Goal: Task Accomplishment & Management: Manage account settings

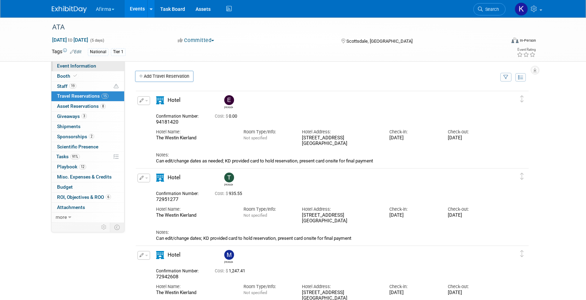
click at [59, 64] on span "Event Information" at bounding box center [76, 66] width 39 height 6
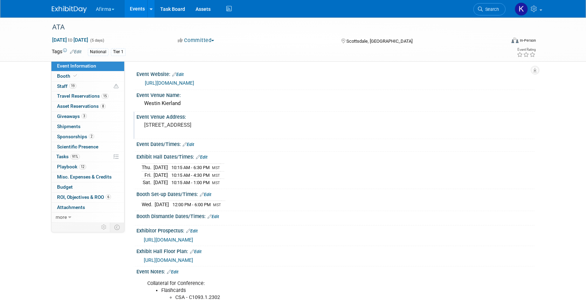
drag, startPoint x: 145, startPoint y: 125, endPoint x: 270, endPoint y: 121, distance: 125.3
click at [270, 121] on div "[STREET_ADDRESS]" at bounding box center [219, 128] width 155 height 16
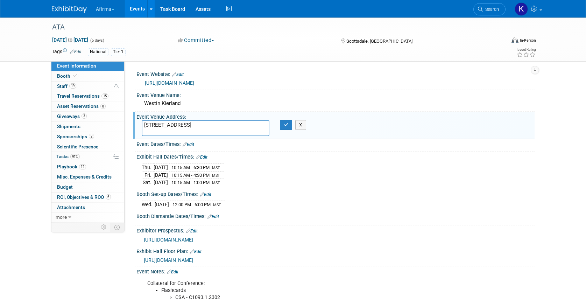
click at [242, 125] on textarea "[STREET_ADDRESS]" at bounding box center [206, 128] width 128 height 16
click at [302, 125] on button "X" at bounding box center [300, 125] width 11 height 10
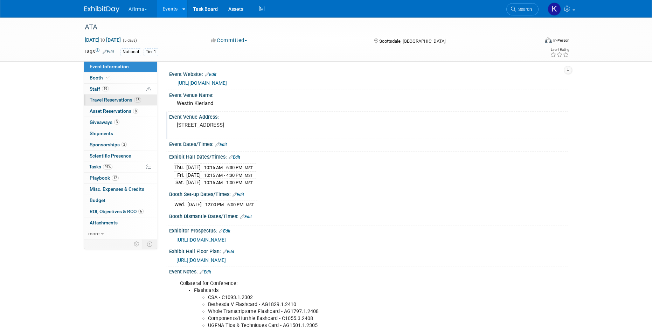
click at [122, 97] on span "Travel Reservations 15" at bounding box center [115, 100] width 51 height 6
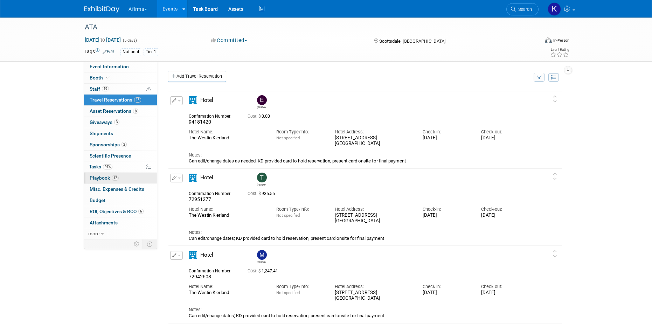
click at [120, 175] on link "12 Playbook 12" at bounding box center [120, 178] width 73 height 11
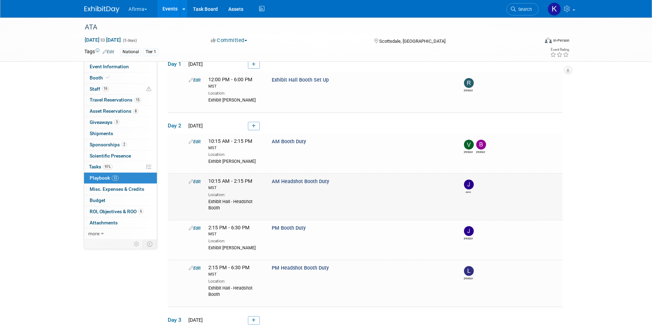
scroll to position [40, 0]
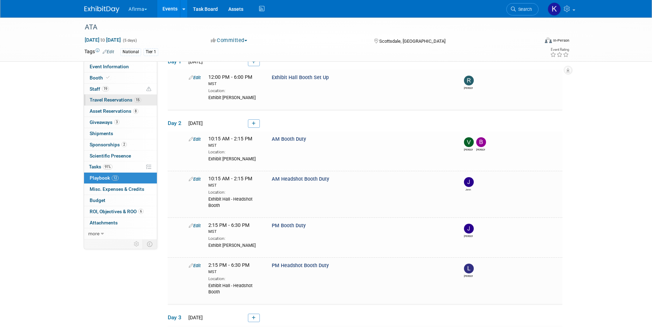
click at [113, 98] on span "Travel Reservations 15" at bounding box center [115, 100] width 51 height 6
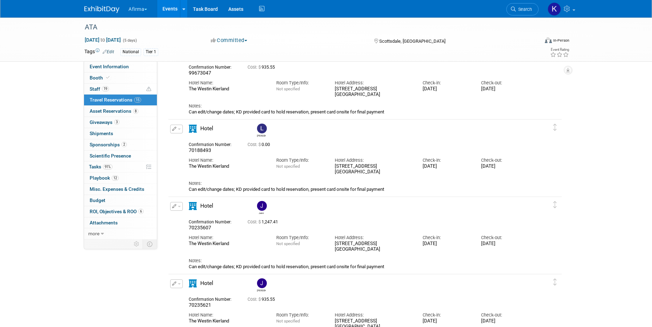
scroll to position [590, 0]
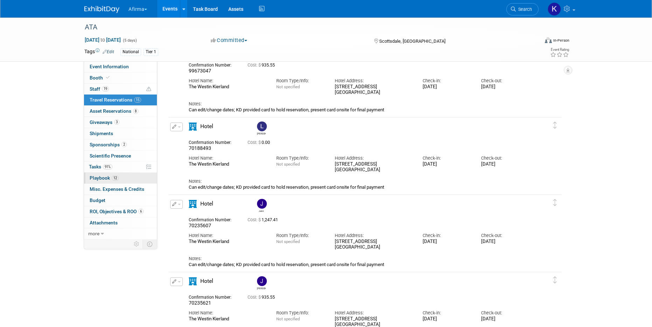
click at [122, 177] on link "12 Playbook 12" at bounding box center [120, 178] width 73 height 11
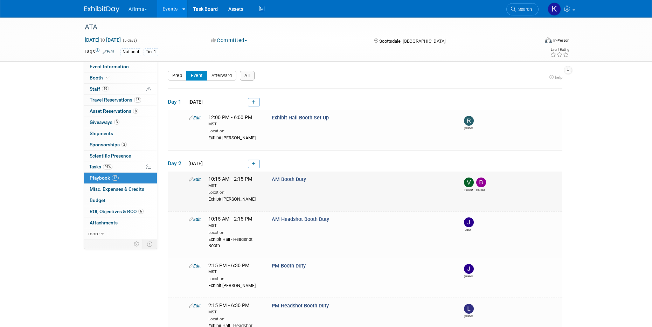
scroll to position [65, 0]
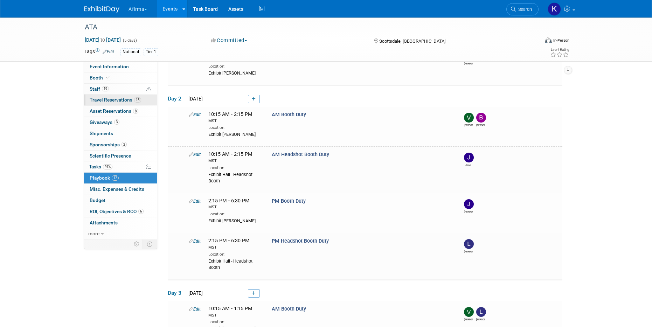
click at [125, 99] on span "Travel Reservations 15" at bounding box center [115, 100] width 51 height 6
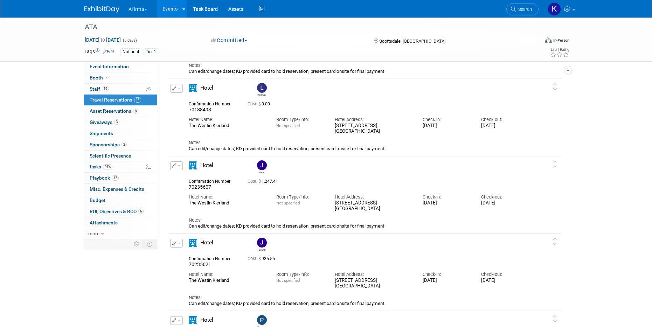
scroll to position [660, 0]
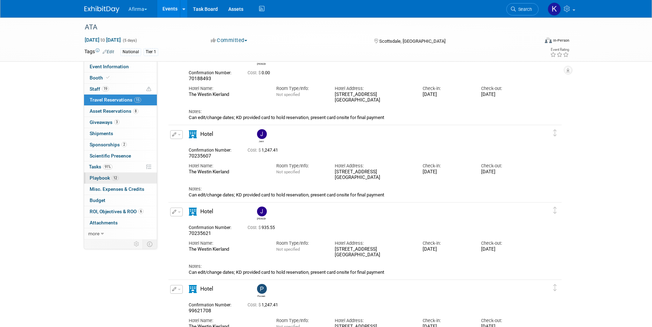
click at [125, 178] on link "12 Playbook 12" at bounding box center [120, 178] width 73 height 11
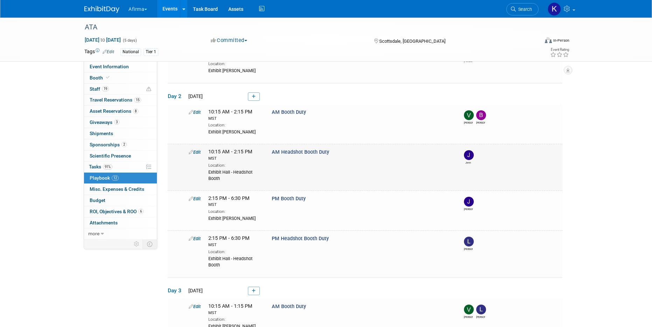
scroll to position [64, 0]
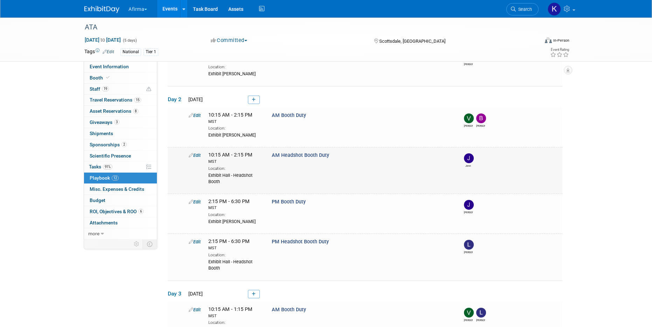
click at [197, 154] on link "Edit" at bounding box center [195, 155] width 12 height 5
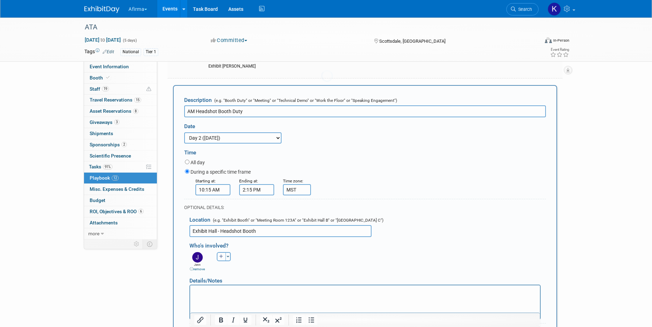
scroll to position [0, 0]
click at [219, 256] on button "button" at bounding box center [221, 256] width 9 height 9
select select
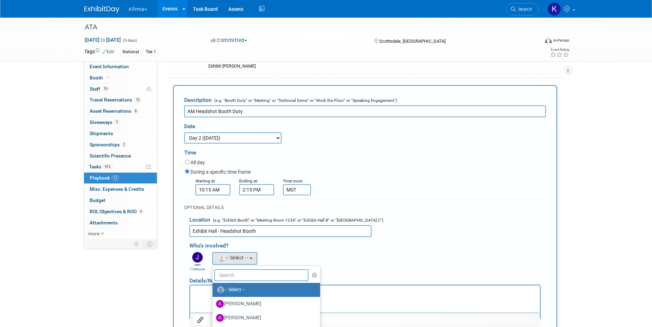
click at [235, 276] on input "text" at bounding box center [261, 275] width 94 height 12
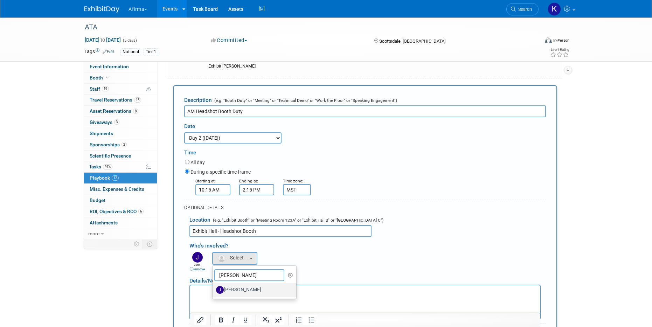
type input "jacob"
click at [238, 293] on label "[PERSON_NAME]" at bounding box center [252, 289] width 73 height 11
click at [213, 291] on input "[PERSON_NAME]" at bounding box center [211, 289] width 5 height 5
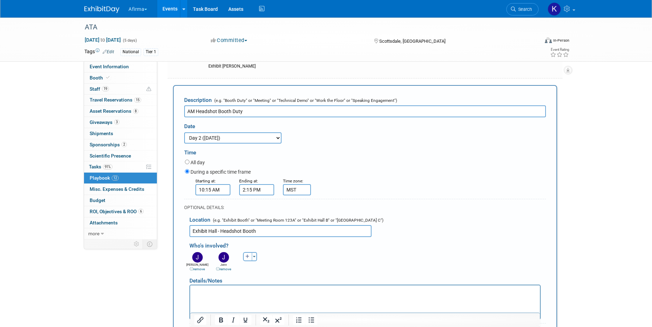
click at [228, 268] on link "remove" at bounding box center [223, 269] width 15 height 4
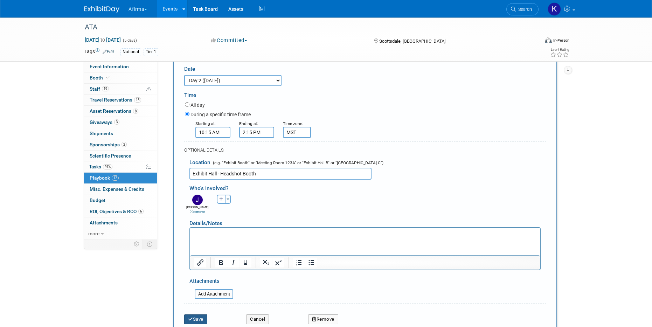
click at [194, 300] on button "Save" at bounding box center [195, 319] width 23 height 10
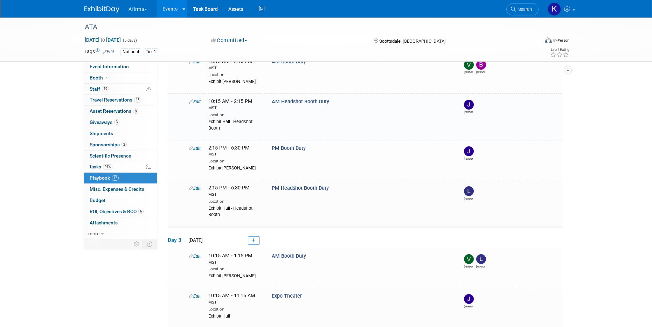
scroll to position [124, 0]
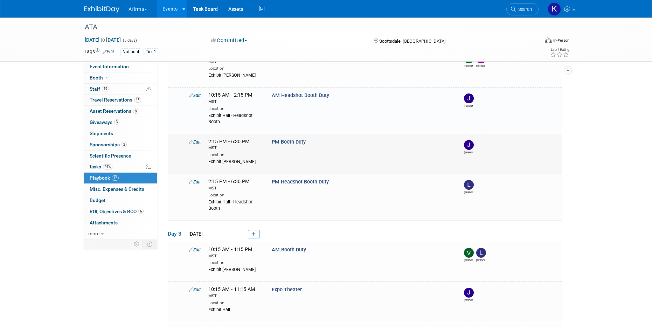
click at [195, 144] on link "Edit" at bounding box center [195, 141] width 12 height 5
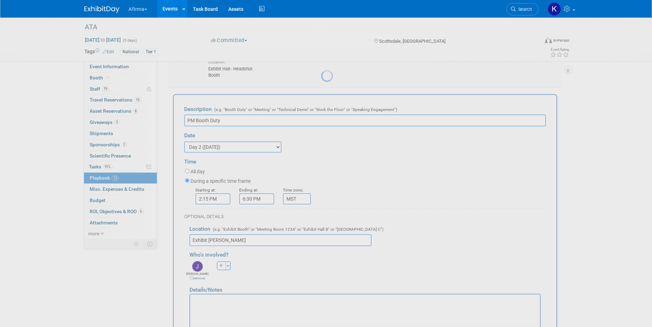
scroll to position [178, 0]
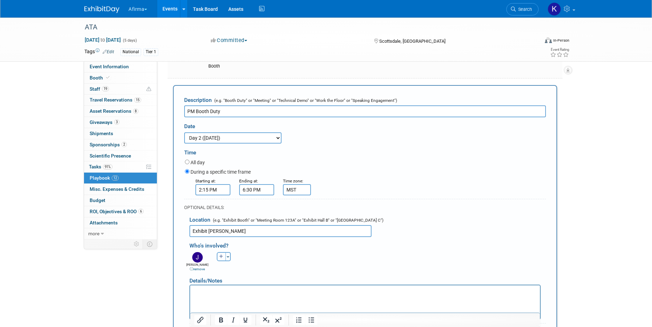
click at [217, 259] on button "button" at bounding box center [221, 256] width 9 height 9
select select
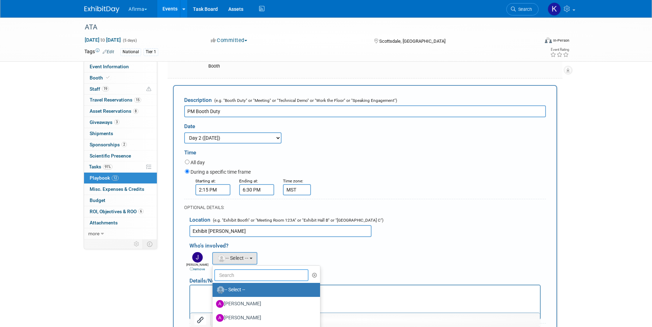
click at [233, 278] on input "text" at bounding box center [261, 275] width 94 height 12
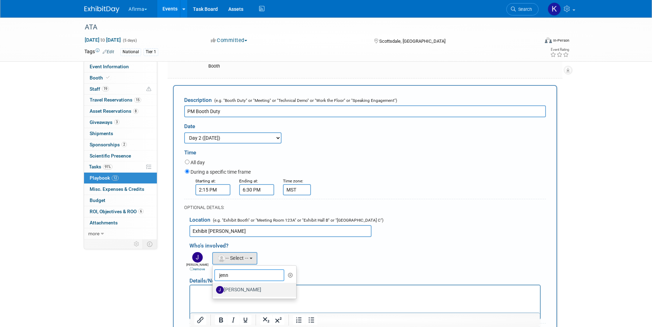
type input "jenn"
click at [237, 288] on label "[PERSON_NAME]" at bounding box center [252, 289] width 73 height 11
click at [213, 288] on input "[PERSON_NAME]" at bounding box center [211, 289] width 5 height 5
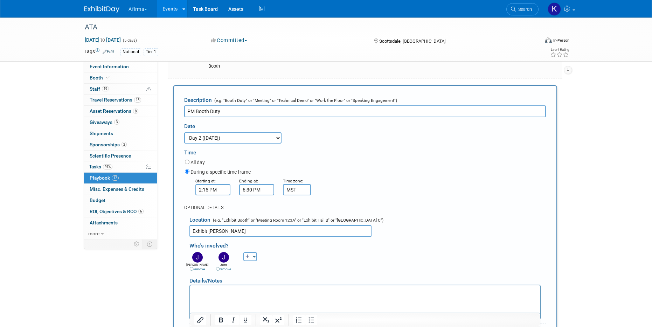
click at [199, 270] on link "remove" at bounding box center [197, 269] width 15 height 4
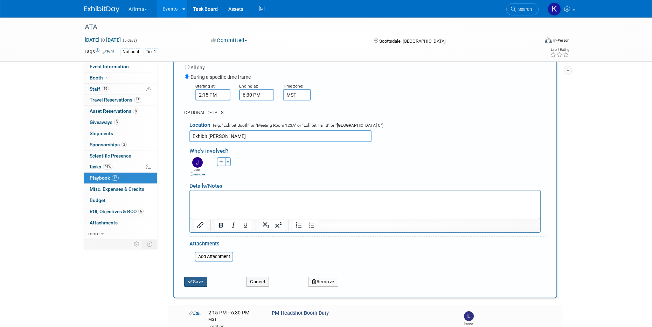
click at [199, 283] on button "Save" at bounding box center [195, 282] width 23 height 10
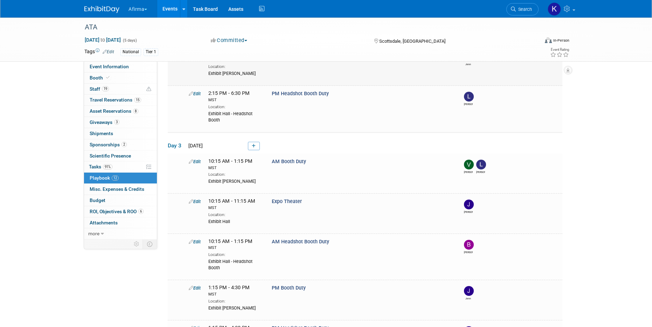
scroll to position [312, 0]
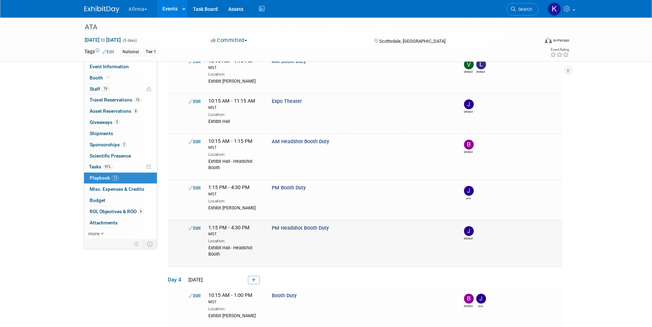
click at [198, 227] on link "Edit" at bounding box center [195, 227] width 12 height 5
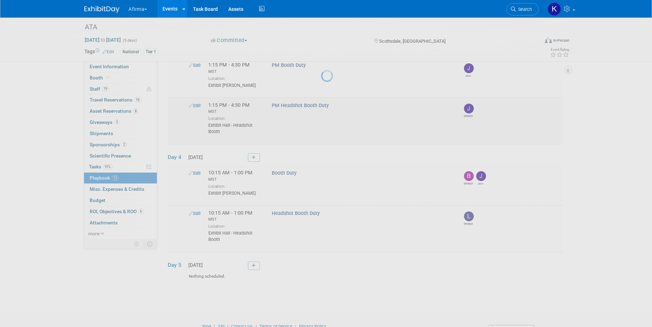
select select "2b87e82e-9131-4281-8021-a6babfc842d5"
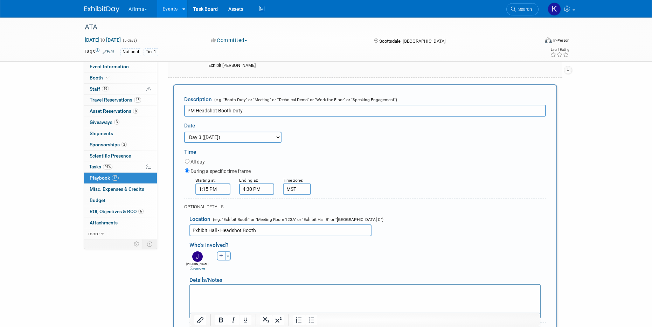
scroll to position [0, 0]
click at [218, 255] on button "button" at bounding box center [221, 255] width 9 height 9
select select
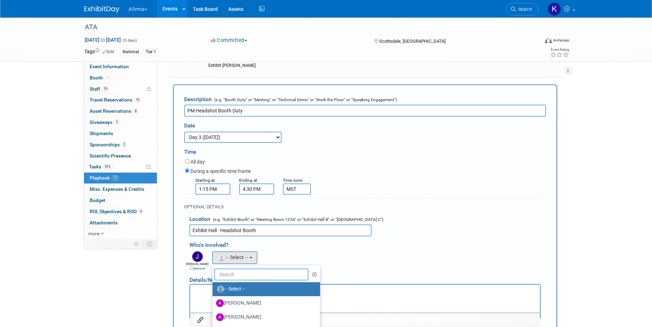
click at [218, 270] on input "text" at bounding box center [261, 274] width 94 height 12
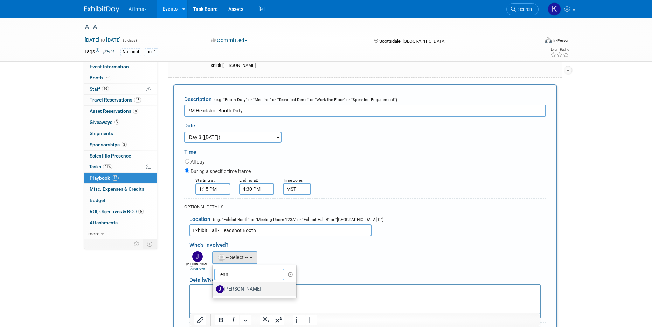
type input "jenn"
click at [236, 288] on label "[PERSON_NAME]" at bounding box center [252, 288] width 73 height 11
click at [213, 288] on input "[PERSON_NAME]" at bounding box center [211, 288] width 5 height 5
click at [202, 269] on link "remove" at bounding box center [197, 268] width 15 height 4
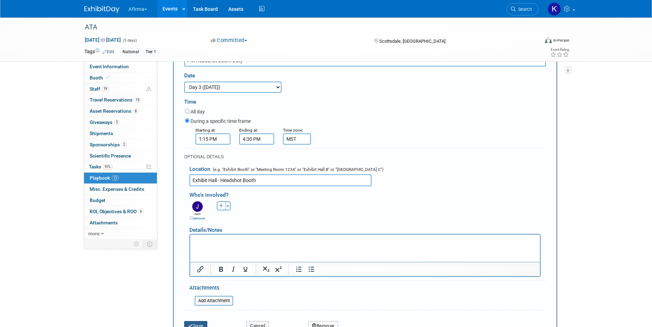
click at [198, 300] on button "Save" at bounding box center [195, 326] width 23 height 10
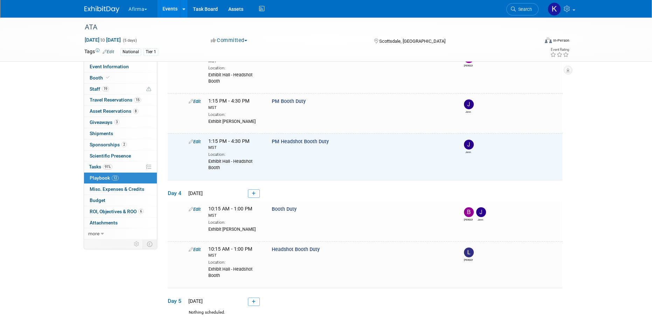
scroll to position [397, 0]
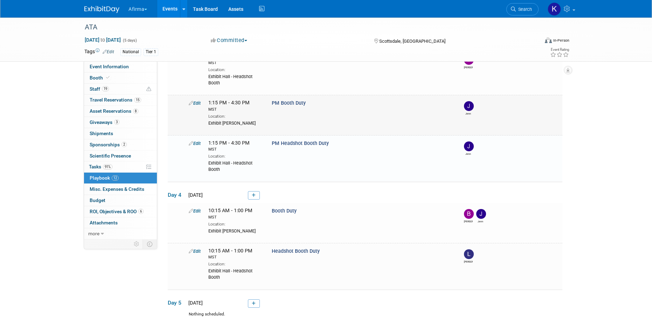
click at [199, 100] on link "Edit" at bounding box center [195, 102] width 12 height 5
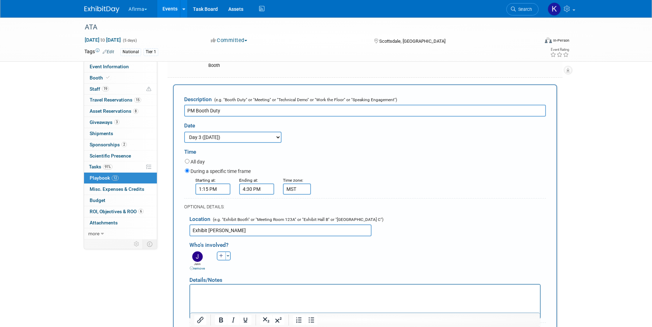
scroll to position [0, 0]
click at [220, 253] on button "button" at bounding box center [221, 255] width 9 height 9
select select
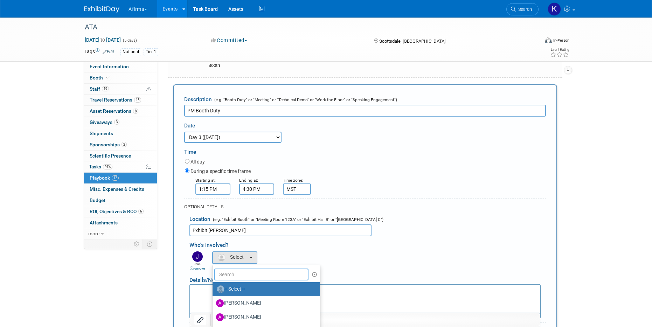
click at [227, 271] on input "text" at bounding box center [261, 274] width 94 height 12
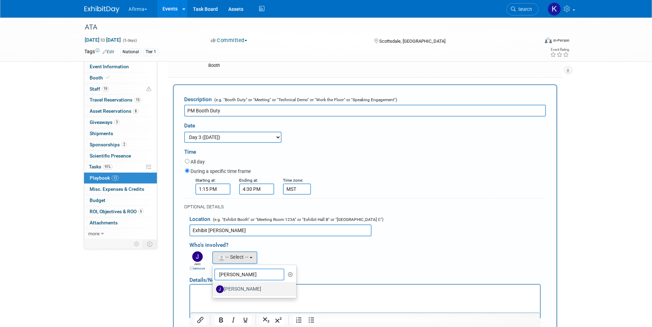
type input "jacob"
click at [241, 286] on label "[PERSON_NAME]" at bounding box center [252, 288] width 73 height 11
click at [213, 286] on input "[PERSON_NAME]" at bounding box center [211, 288] width 5 height 5
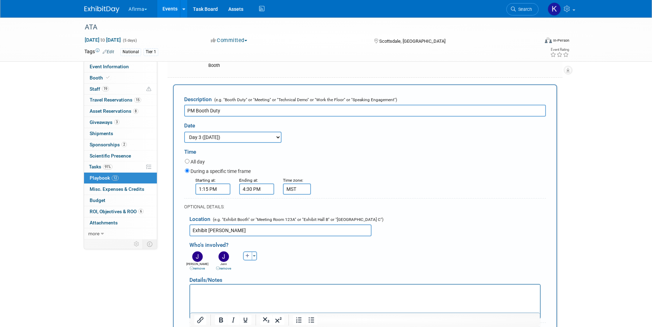
click at [227, 270] on div "remove" at bounding box center [223, 268] width 23 height 5
click at [226, 269] on link "remove" at bounding box center [223, 268] width 15 height 4
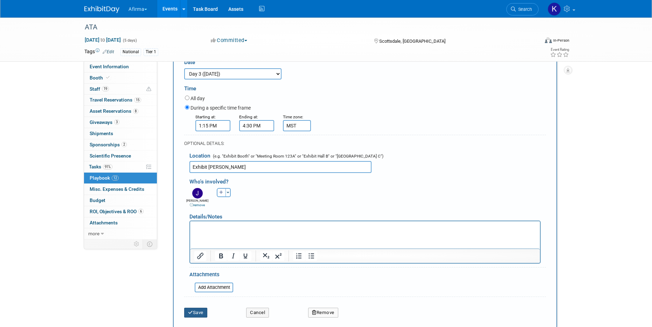
click at [197, 300] on button "Save" at bounding box center [195, 313] width 23 height 10
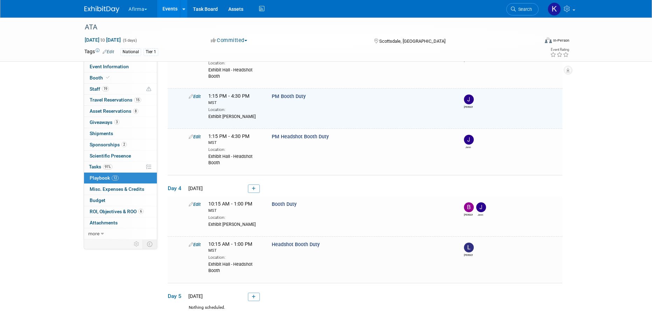
scroll to position [405, 0]
click at [115, 102] on span "Travel Reservations 15" at bounding box center [115, 100] width 51 height 6
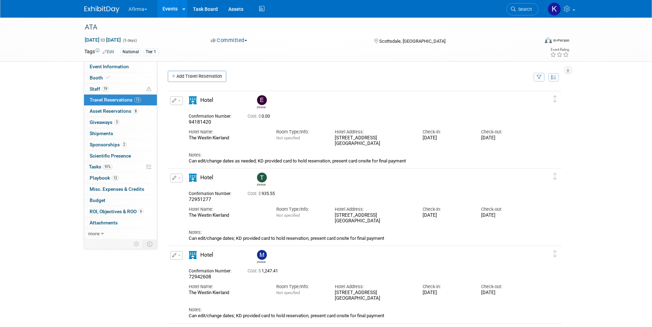
click at [202, 121] on span "94181420" at bounding box center [200, 122] width 22 height 6
copy span "94181420"
click at [108, 85] on link "19 Staff 19" at bounding box center [120, 89] width 73 height 11
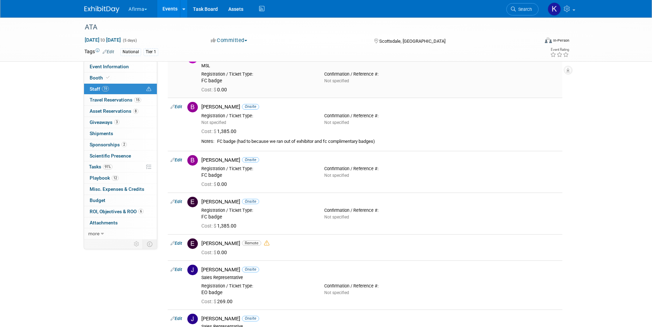
scroll to position [66, 0]
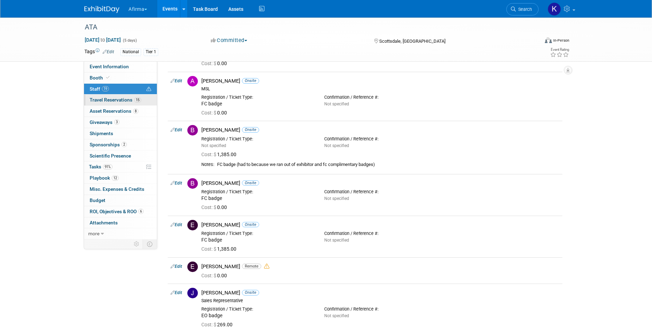
click at [115, 101] on span "Travel Reservations 15" at bounding box center [115, 100] width 51 height 6
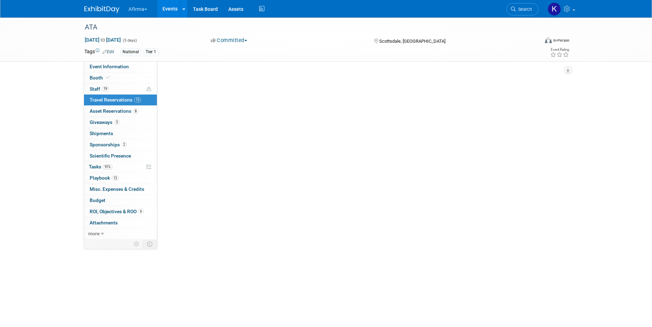
scroll to position [0, 0]
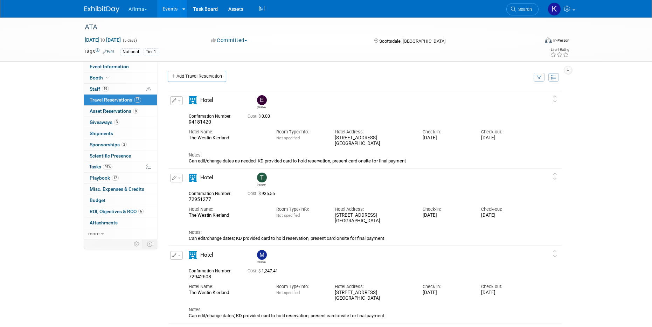
click at [263, 176] on img at bounding box center [262, 178] width 10 height 10
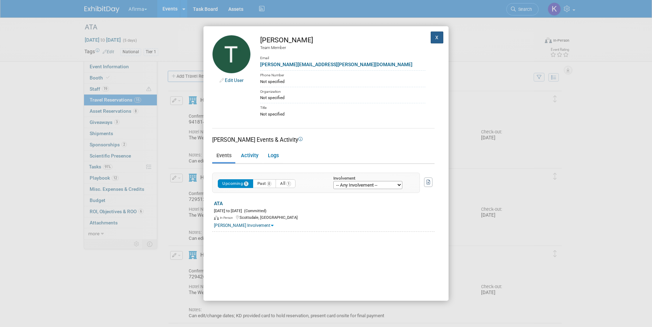
click at [436, 40] on button "X" at bounding box center [436, 37] width 13 height 12
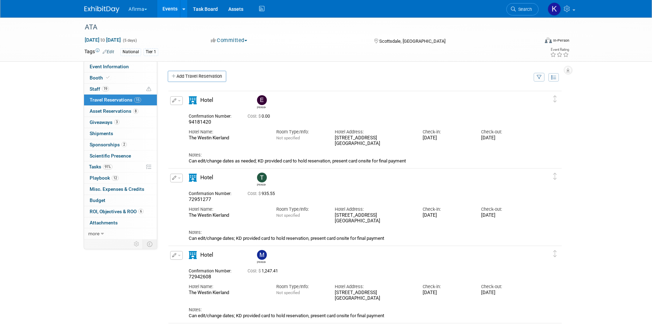
click at [199, 198] on span "72951277" at bounding box center [200, 199] width 22 height 6
copy span "72951277"
click at [115, 92] on link "19 Staff 19" at bounding box center [120, 89] width 73 height 11
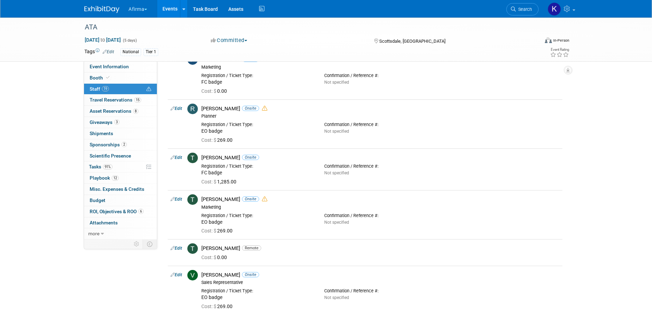
scroll to position [601, 0]
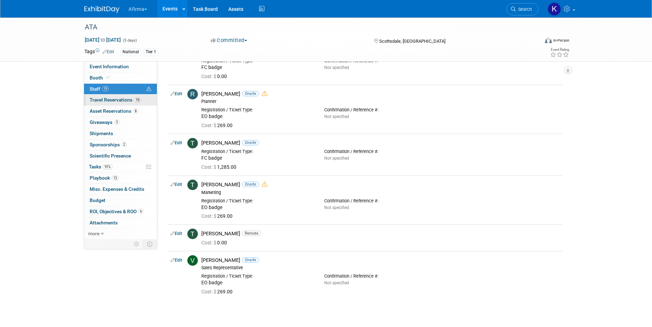
click at [103, 99] on span "Travel Reservations 15" at bounding box center [115, 100] width 51 height 6
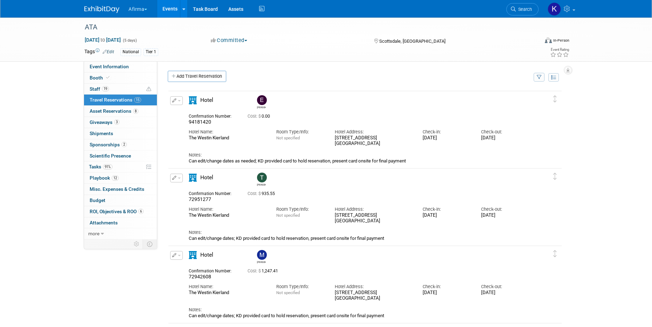
scroll to position [41, 0]
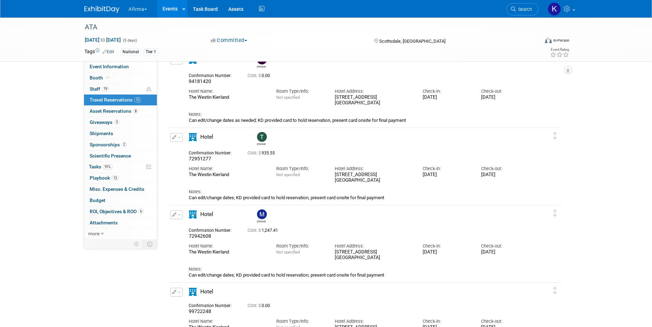
click at [262, 215] on img at bounding box center [262, 214] width 10 height 10
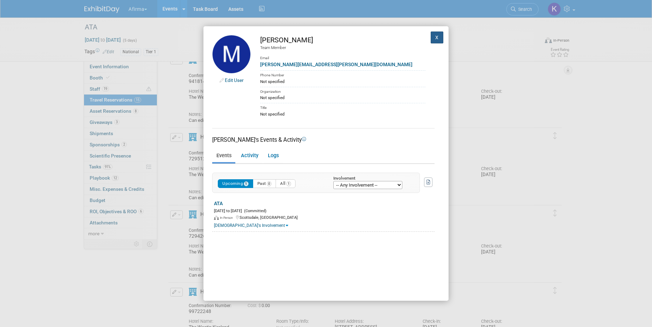
click at [440, 36] on button "X" at bounding box center [436, 37] width 13 height 12
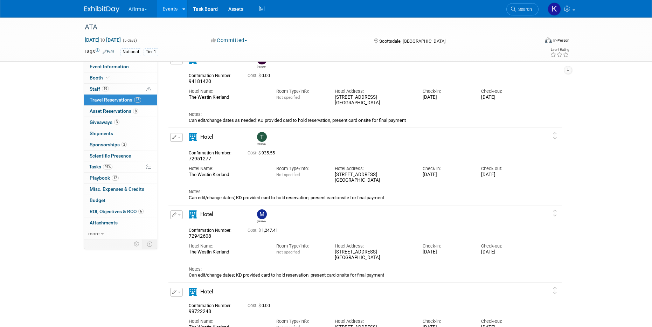
click at [201, 236] on span "72942608" at bounding box center [200, 236] width 22 height 6
copy span "72942608"
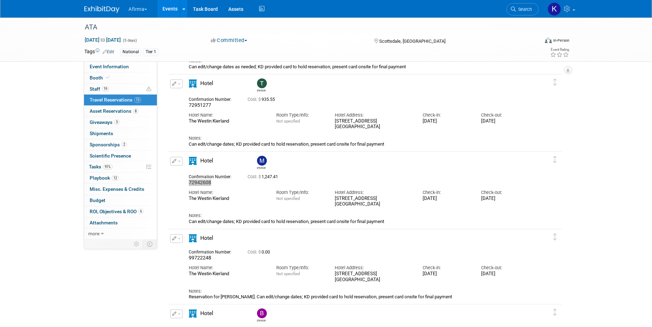
scroll to position [93, 0]
click at [199, 258] on span "99722248" at bounding box center [200, 259] width 22 height 6
copy span "99722248"
click at [105, 91] on span "19" at bounding box center [105, 88] width 7 height 5
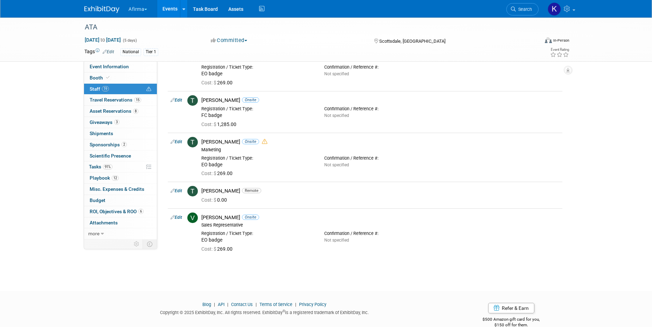
scroll to position [657, 0]
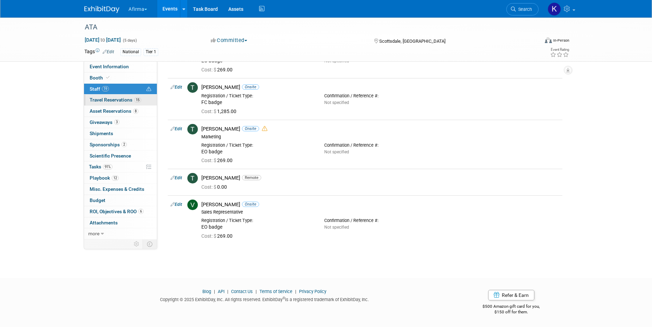
click at [137, 99] on span "15" at bounding box center [137, 99] width 7 height 5
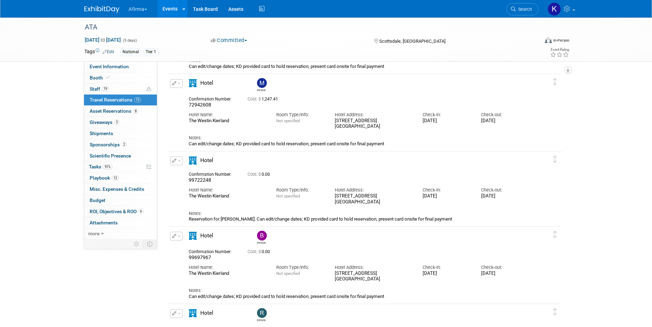
scroll to position [206, 0]
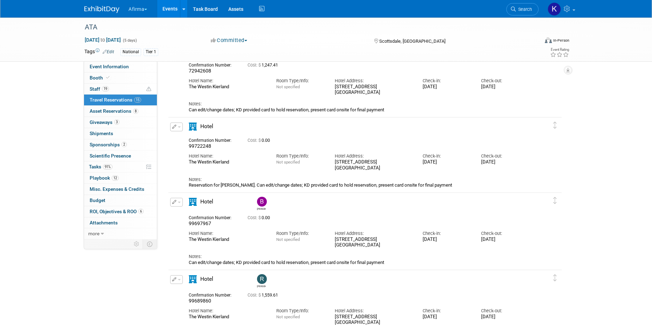
click at [198, 225] on span "99697967" at bounding box center [200, 223] width 22 height 6
copy span "99697967"
click at [108, 88] on span "19" at bounding box center [105, 88] width 7 height 5
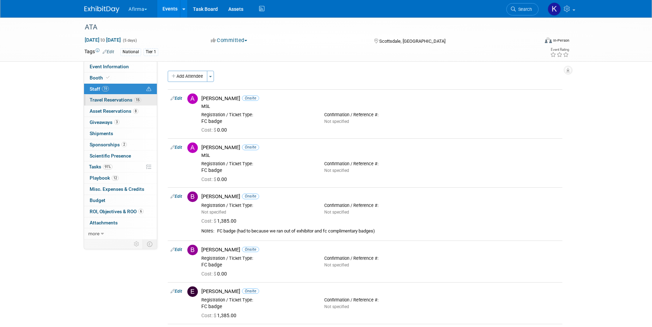
click at [111, 99] on span "Travel Reservations 15" at bounding box center [115, 100] width 51 height 6
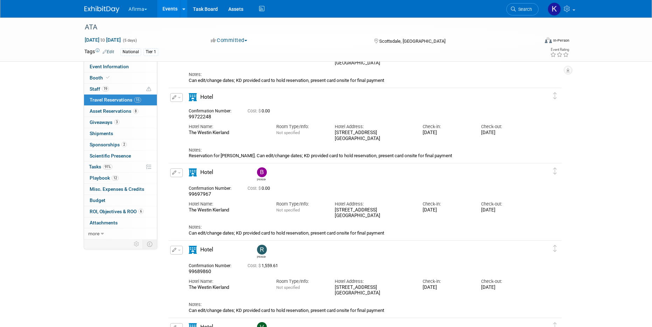
scroll to position [233, 0]
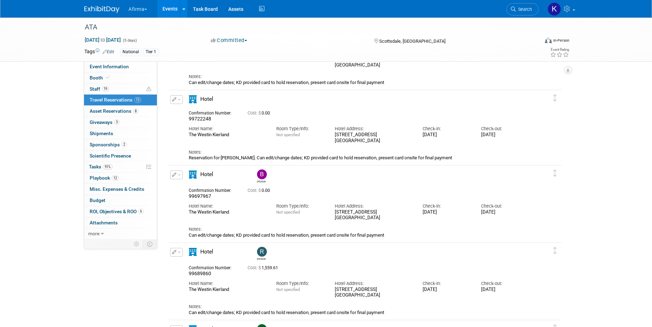
click at [205, 274] on span "99689860" at bounding box center [200, 273] width 22 height 6
copy span "99689860"
click at [112, 90] on link "19 Staff 19" at bounding box center [120, 89] width 73 height 11
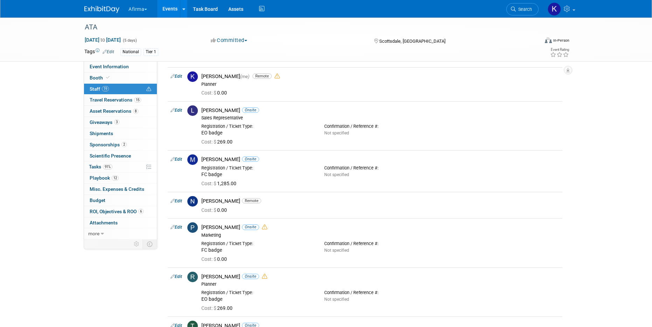
scroll to position [417, 0]
click at [129, 97] on link "15 Travel Reservations 15" at bounding box center [120, 99] width 73 height 11
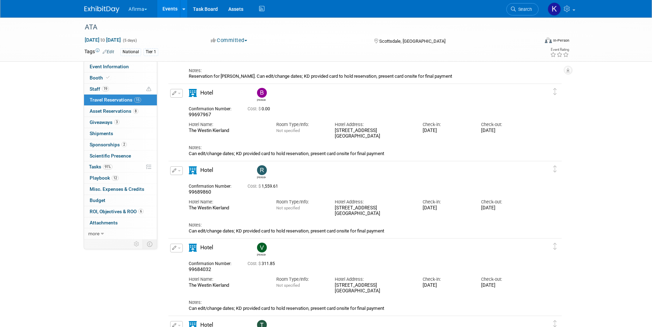
scroll to position [310, 0]
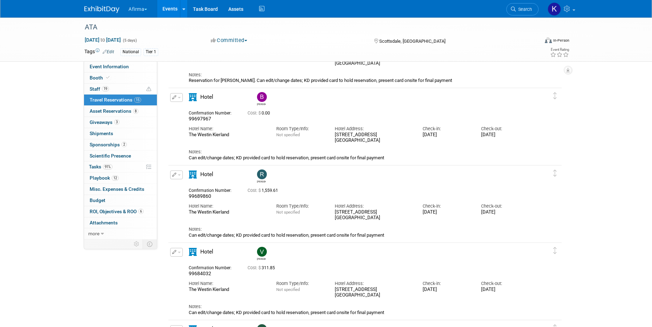
click at [197, 274] on span "99684032" at bounding box center [200, 273] width 22 height 6
copy span "99684032"
click at [118, 88] on link "19 Staff 19" at bounding box center [120, 89] width 73 height 11
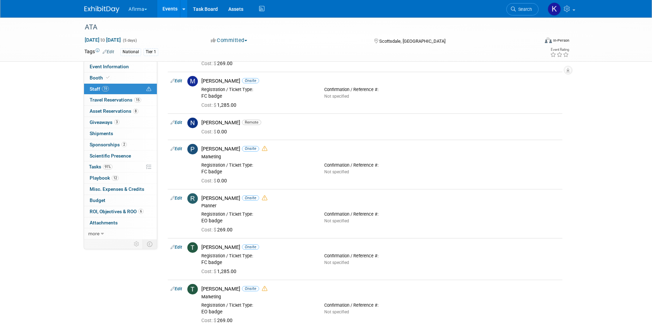
scroll to position [657, 0]
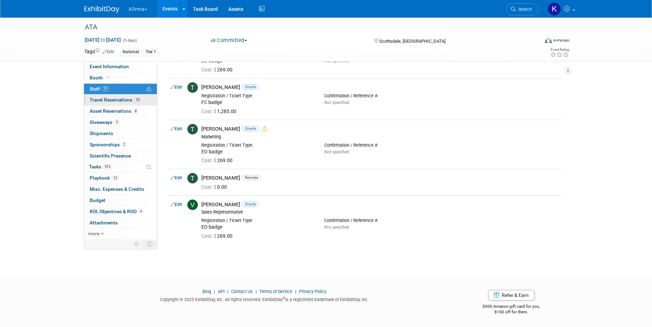
click at [113, 100] on span "Travel Reservations 15" at bounding box center [115, 100] width 51 height 6
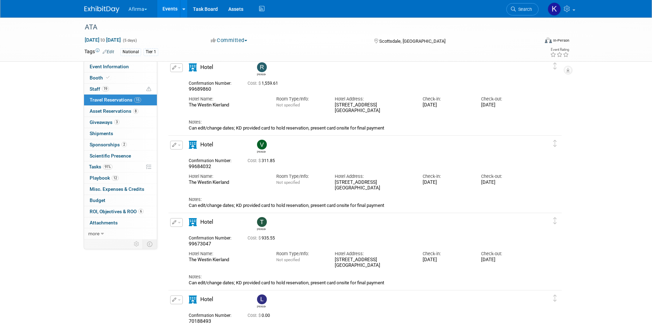
scroll to position [409, 0]
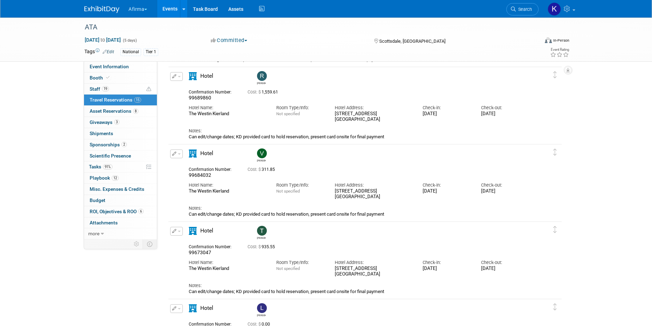
click at [198, 252] on span "99673047" at bounding box center [200, 253] width 22 height 6
copy span "99673047"
click at [102, 92] on link "19 Staff 19" at bounding box center [120, 89] width 73 height 11
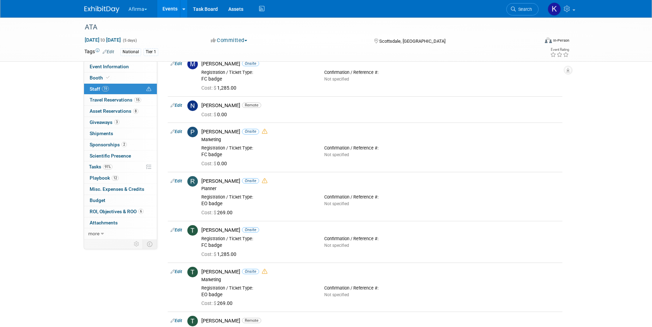
scroll to position [514, 0]
click at [108, 99] on span "Travel Reservations 15" at bounding box center [115, 100] width 51 height 6
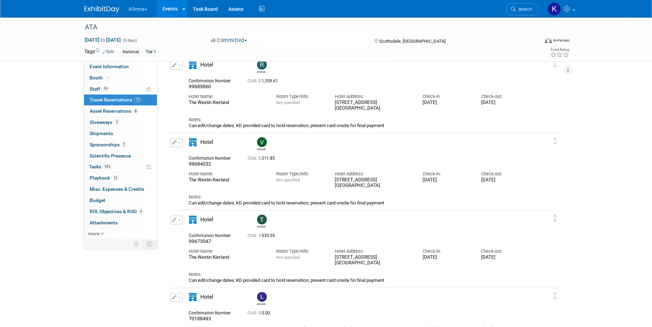
scroll to position [477, 0]
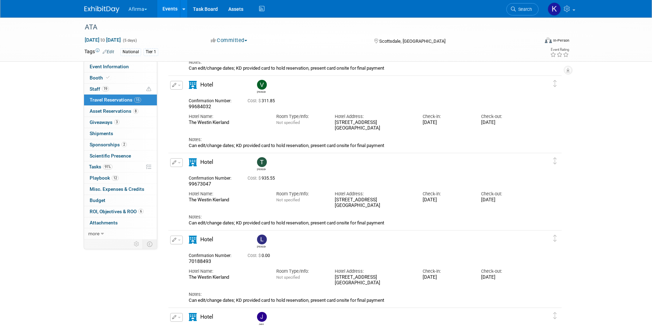
click at [265, 238] on img at bounding box center [262, 239] width 10 height 10
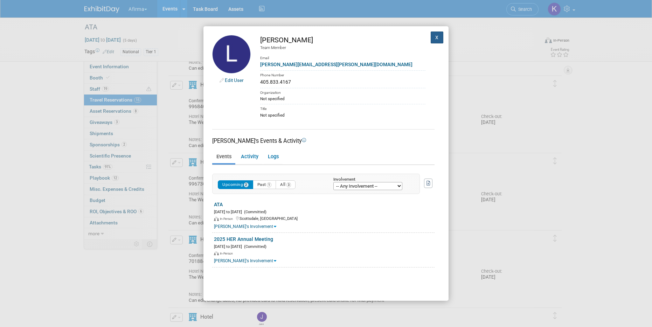
click at [435, 37] on button "X" at bounding box center [436, 37] width 13 height 12
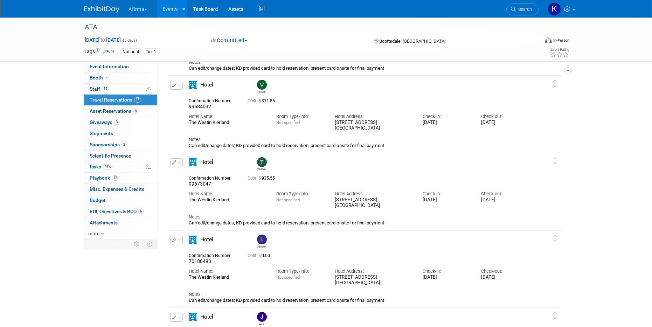
click at [197, 260] on span "70188493" at bounding box center [200, 261] width 22 height 6
copy span "70188493"
click at [119, 88] on link "19 Staff 19" at bounding box center [120, 89] width 73 height 11
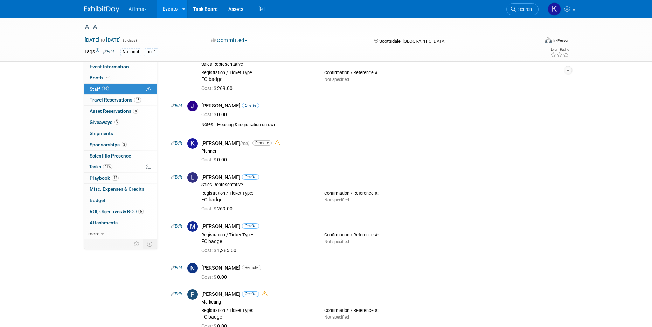
scroll to position [367, 0]
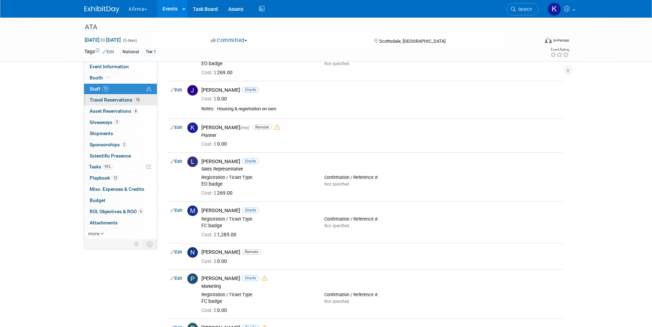
click at [112, 102] on span "Travel Reservations 15" at bounding box center [115, 100] width 51 height 6
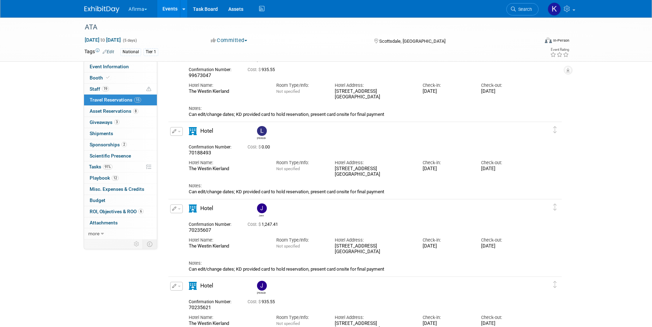
scroll to position [592, 0]
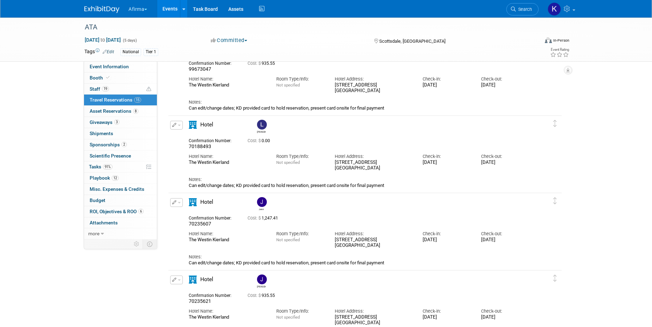
click at [204, 225] on span "70235607" at bounding box center [200, 224] width 22 height 6
copy span "70235607"
click at [110, 89] on link "19 Staff 19" at bounding box center [120, 89] width 73 height 11
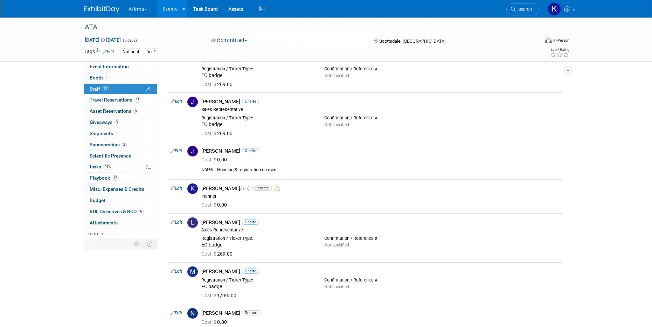
scroll to position [307, 0]
click at [124, 68] on span "Event Information" at bounding box center [109, 67] width 39 height 6
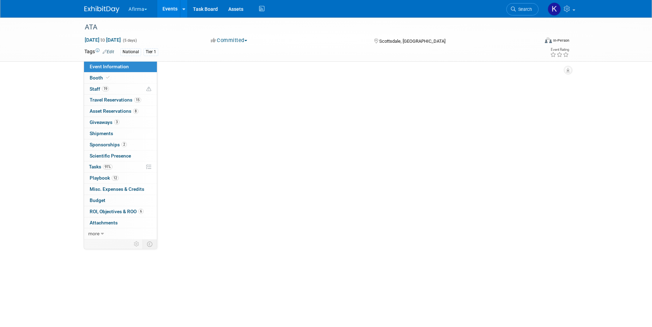
scroll to position [0, 0]
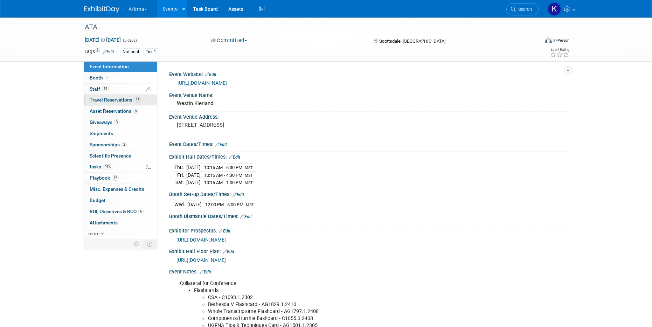
click at [122, 105] on link "15 Travel Reservations 15" at bounding box center [120, 99] width 73 height 11
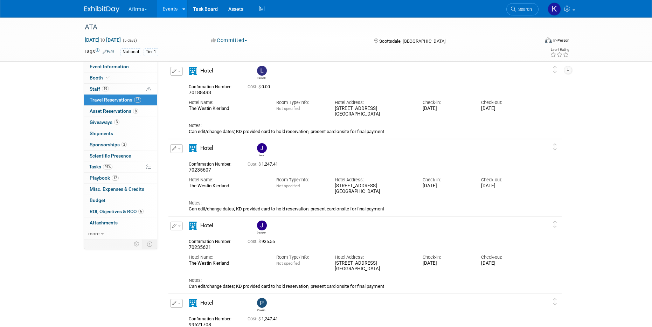
scroll to position [645, 0]
click at [195, 248] on span "70235621" at bounding box center [200, 248] width 22 height 6
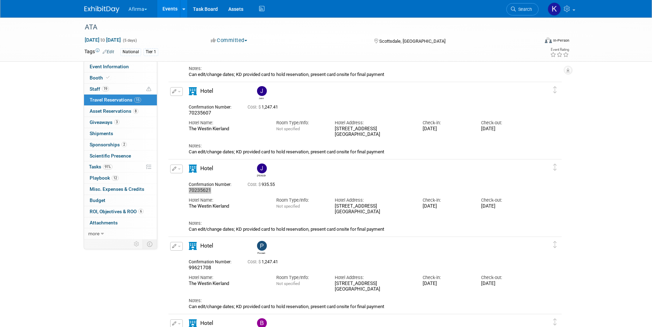
scroll to position [704, 0]
click at [195, 267] on span "99621708" at bounding box center [200, 267] width 22 height 6
click at [111, 87] on link "19 Staff 19" at bounding box center [120, 89] width 73 height 11
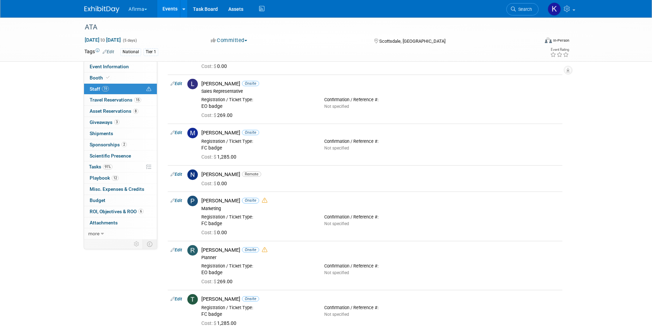
scroll to position [459, 0]
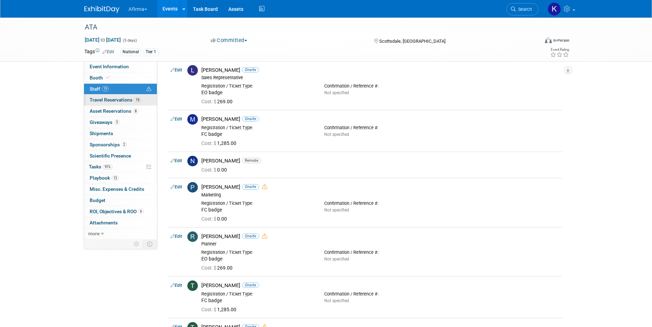
click at [125, 103] on link "15 Travel Reservations 15" at bounding box center [120, 99] width 73 height 11
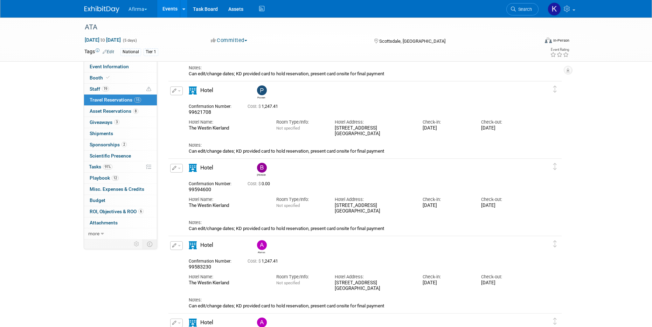
scroll to position [845, 0]
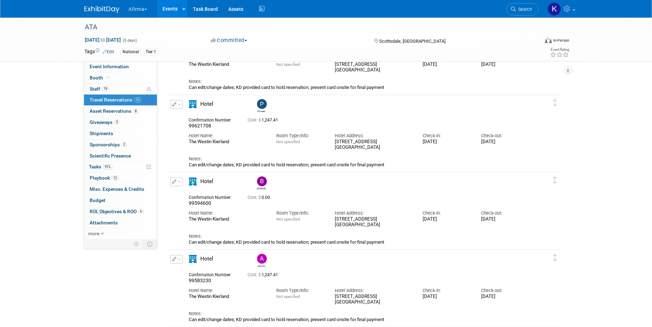
click at [194, 205] on span "99594600" at bounding box center [200, 203] width 22 height 6
click at [113, 94] on link "15 Travel Reservations 15" at bounding box center [120, 99] width 73 height 11
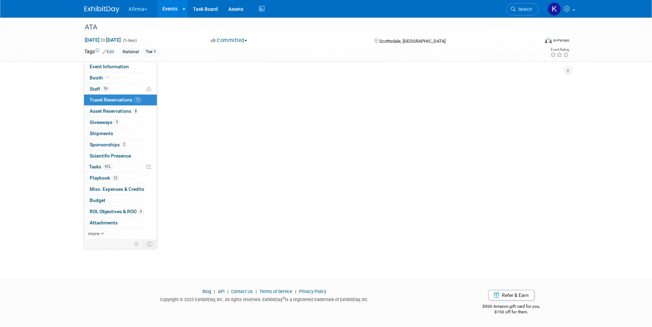
scroll to position [0, 0]
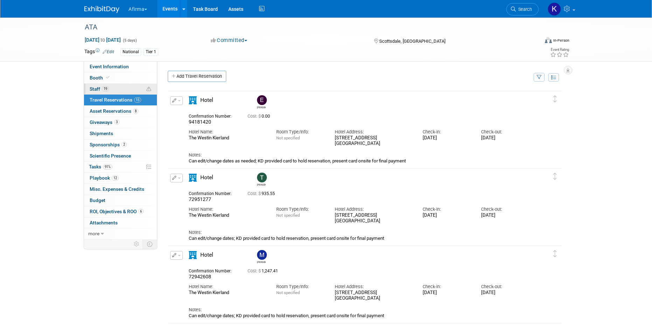
click at [111, 90] on link "19 Staff 19" at bounding box center [120, 89] width 73 height 11
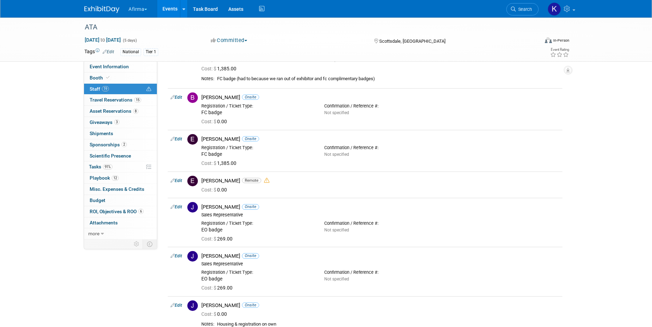
scroll to position [152, 0]
click at [125, 100] on span "Travel Reservations 15" at bounding box center [115, 100] width 51 height 6
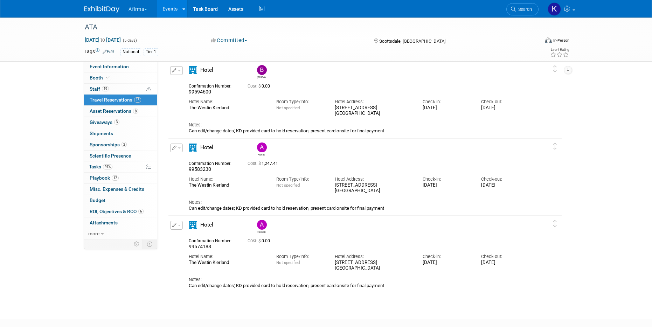
scroll to position [950, 0]
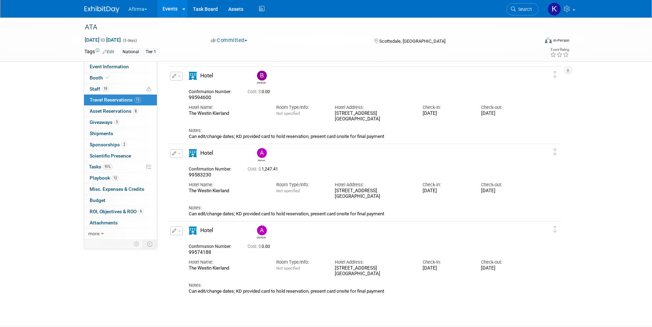
click at [200, 174] on span "99583230" at bounding box center [200, 175] width 22 height 6
click at [110, 84] on link "19 Staff 19" at bounding box center [120, 89] width 73 height 11
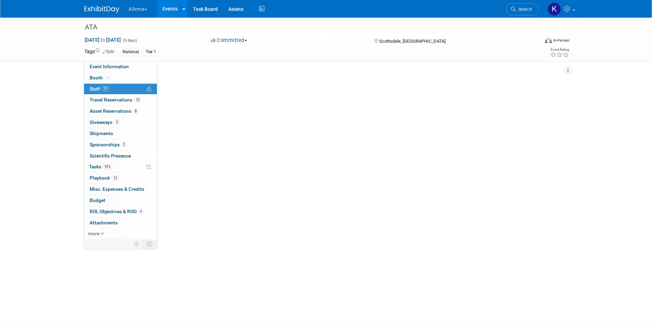
scroll to position [0, 0]
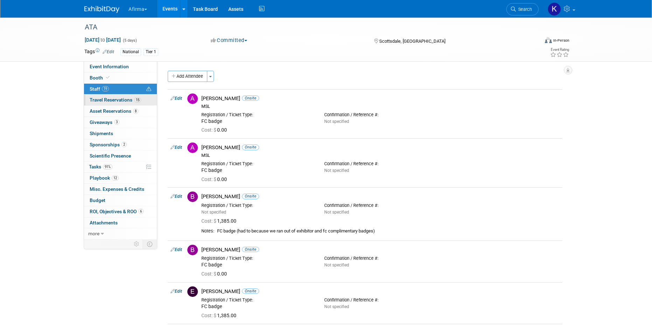
click at [130, 102] on span "Travel Reservations 15" at bounding box center [115, 100] width 51 height 6
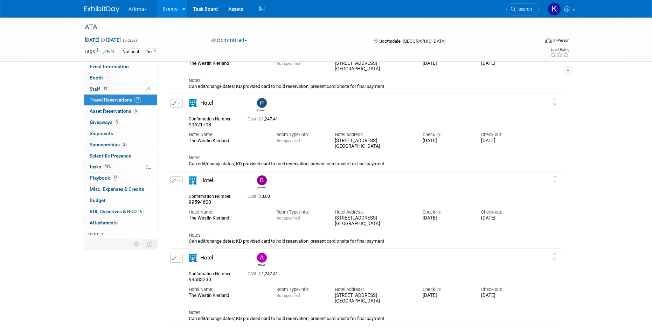
scroll to position [997, 0]
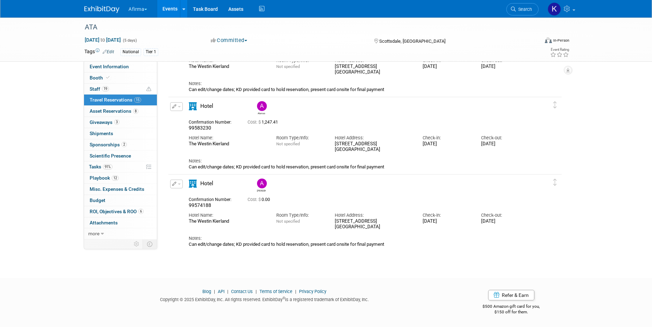
click at [199, 206] on span "99574188" at bounding box center [200, 205] width 22 height 6
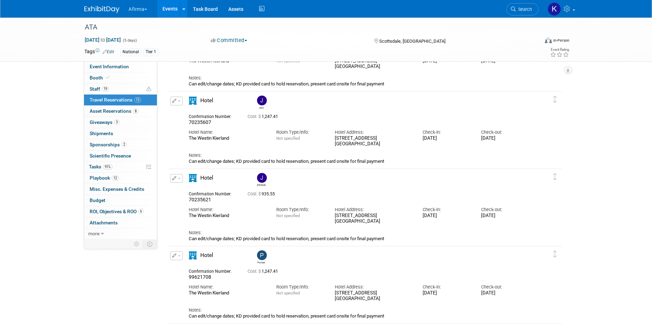
scroll to position [690, 0]
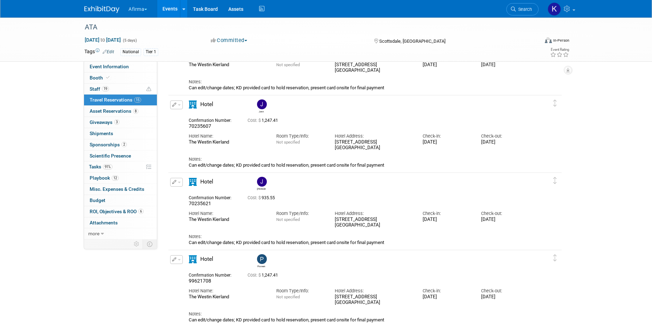
click at [175, 107] on button "button" at bounding box center [176, 104] width 13 height 9
click at [188, 117] on button "Edit Reservation" at bounding box center [199, 117] width 59 height 10
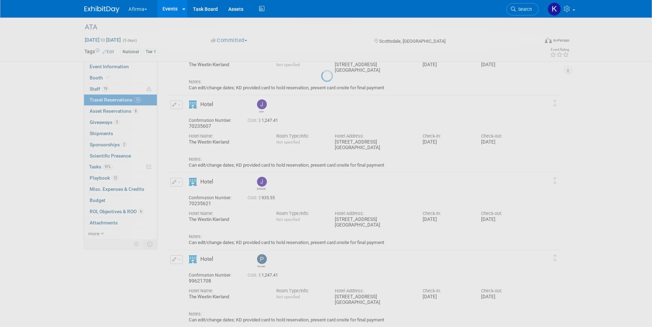
select select "8"
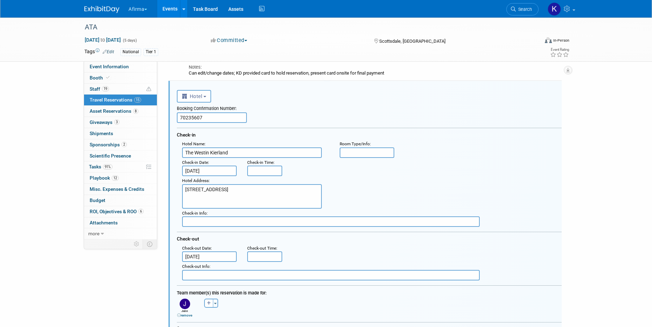
scroll to position [0, 0]
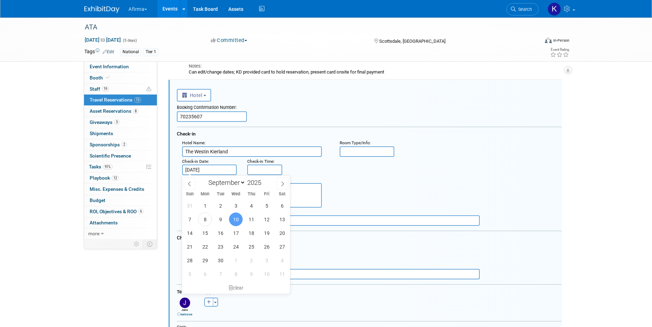
click at [207, 168] on input "[DATE]" at bounding box center [209, 169] width 55 height 10
click at [253, 218] on span "11" at bounding box center [251, 219] width 14 height 14
type input "[DATE]"
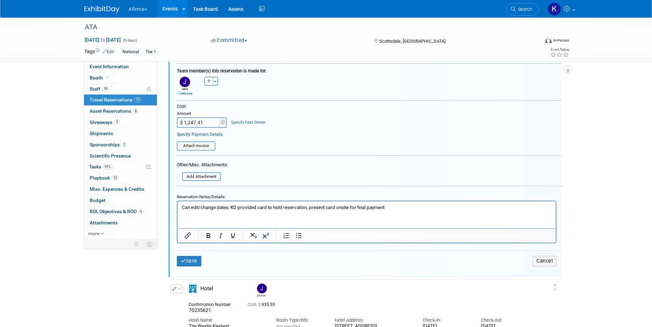
scroll to position [928, 0]
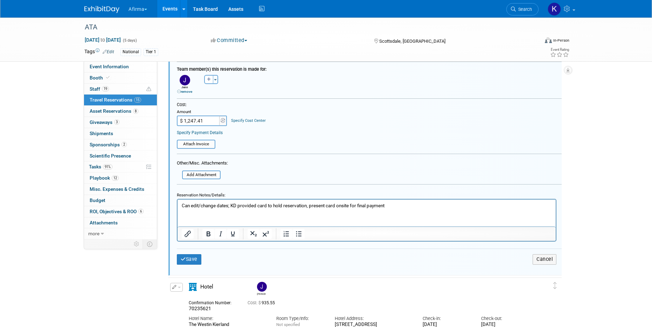
click at [193, 118] on input "$ 1,247.41" at bounding box center [199, 120] width 44 height 10
type input "$"
type input "$ 0.00"
click at [189, 261] on button "Save" at bounding box center [189, 259] width 24 height 10
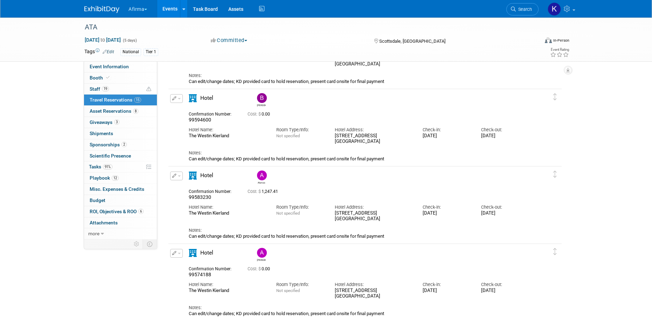
scroll to position [705, 0]
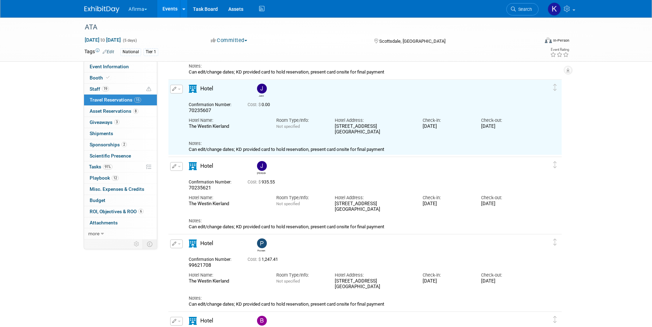
click at [176, 165] on button "button" at bounding box center [176, 166] width 13 height 9
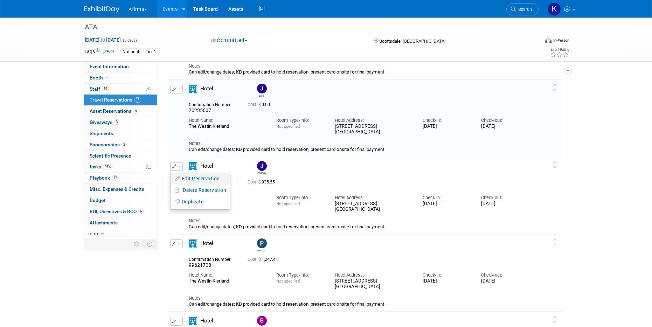
click at [186, 179] on button "Edit Reservation" at bounding box center [199, 179] width 59 height 10
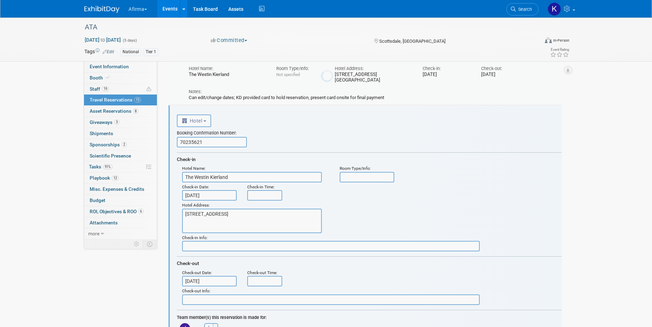
scroll to position [0, 0]
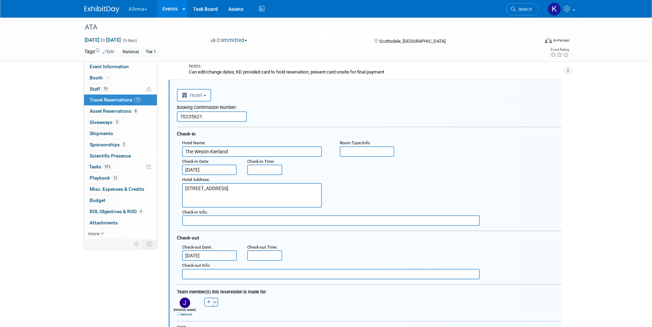
click at [197, 252] on input "[DATE]" at bounding box center [209, 255] width 55 height 10
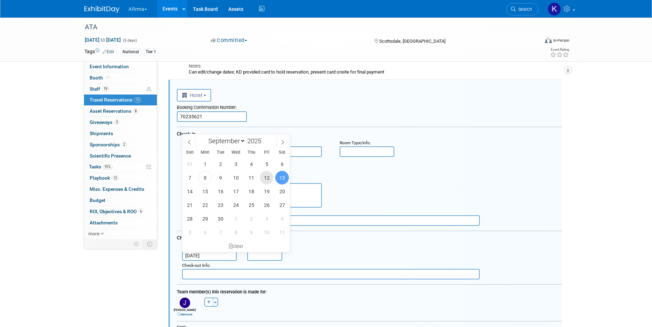
click at [268, 178] on span "12" at bounding box center [267, 178] width 14 height 14
type input "[DATE]"
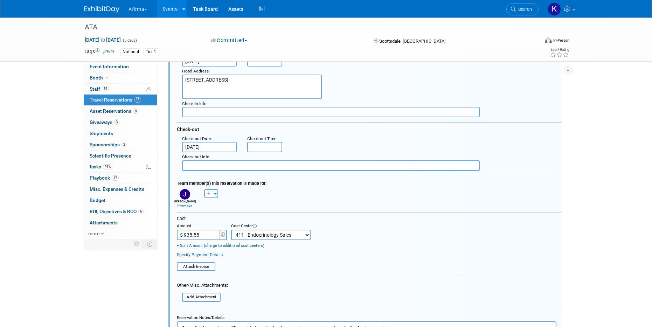
scroll to position [891, 0]
click at [195, 240] on input "$ 935.55" at bounding box center [199, 235] width 44 height 10
type input "$"
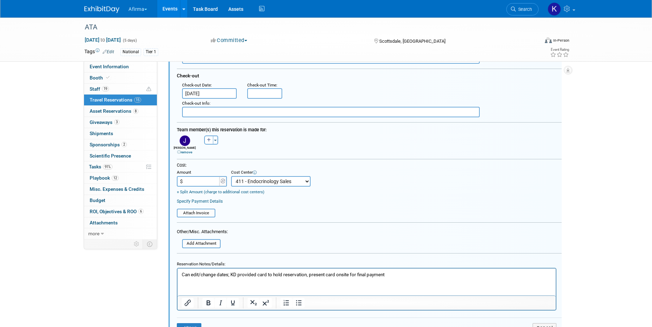
scroll to position [946, 0]
type input "$ 0.00"
click at [186, 300] on button "Save" at bounding box center [189, 327] width 24 height 10
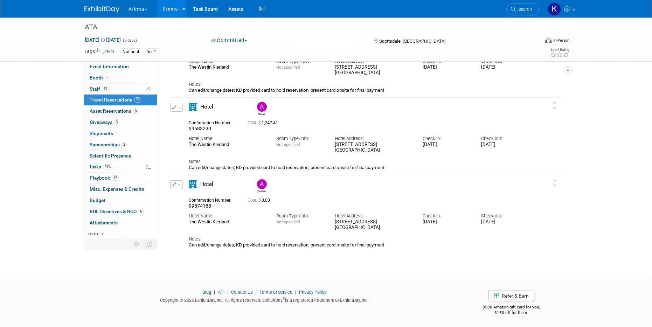
scroll to position [997, 0]
click at [127, 62] on link "Event Information" at bounding box center [120, 66] width 73 height 11
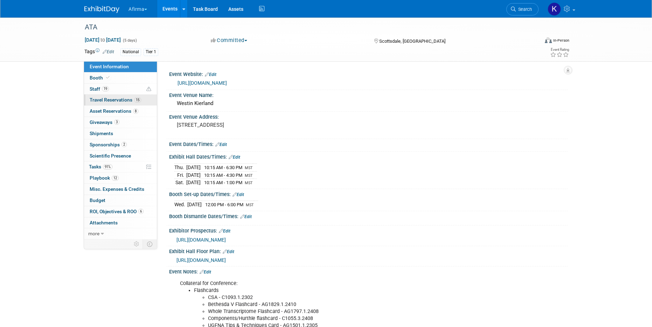
click at [104, 103] on link "15 Travel Reservations 15" at bounding box center [120, 99] width 73 height 11
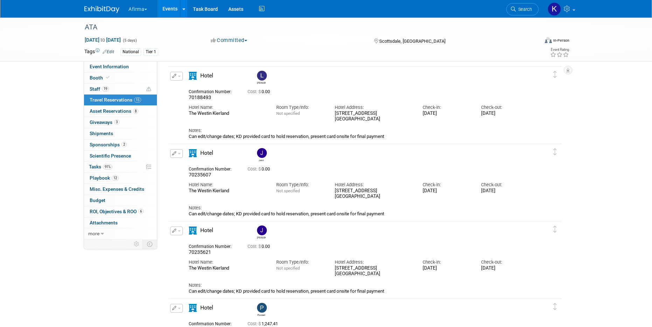
scroll to position [640, 0]
click at [181, 232] on button "button" at bounding box center [176, 231] width 13 height 9
click at [183, 244] on button "Edit Reservation" at bounding box center [199, 244] width 59 height 10
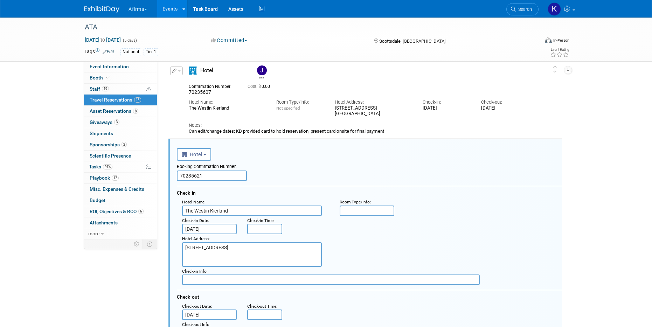
scroll to position [783, 0]
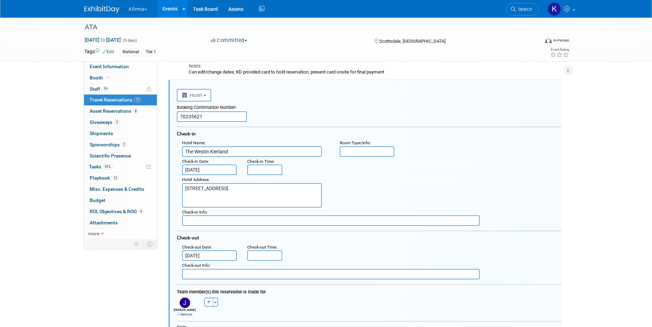
click at [202, 256] on input "[DATE]" at bounding box center [209, 255] width 55 height 10
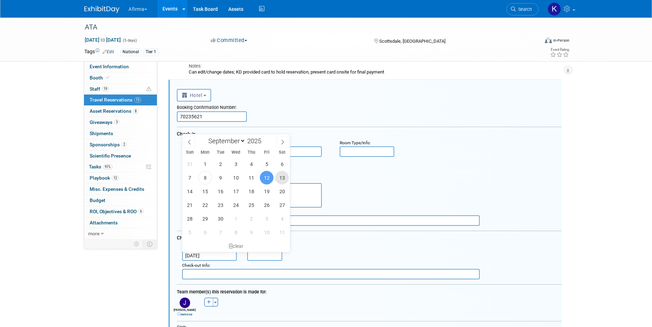
click at [284, 175] on span "13" at bounding box center [282, 178] width 14 height 14
type input "[DATE]"
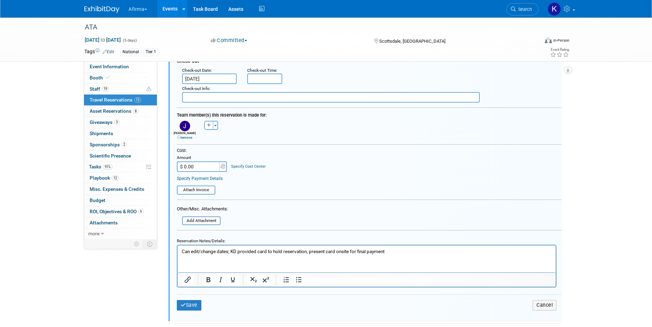
scroll to position [975, 0]
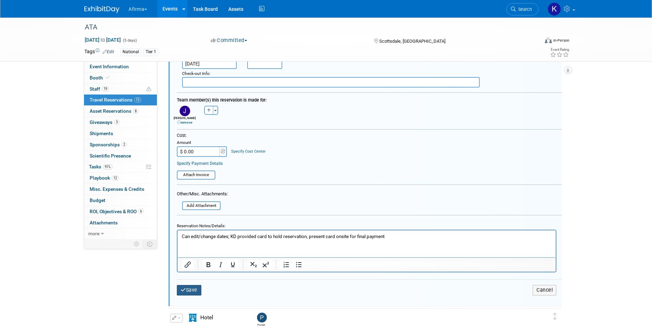
click at [195, 289] on button "Save" at bounding box center [189, 290] width 24 height 10
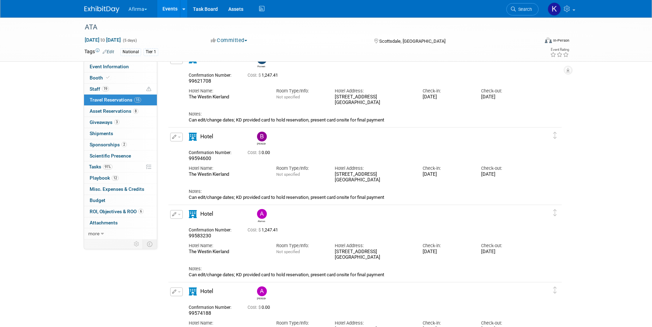
scroll to position [783, 0]
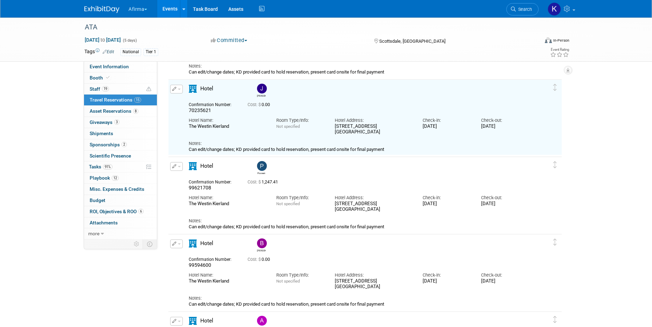
click at [166, 8] on link "Events" at bounding box center [170, 8] width 26 height 17
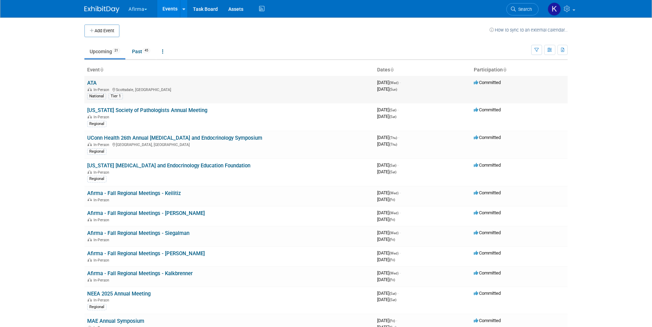
click at [92, 83] on link "ATA" at bounding box center [91, 83] width 9 height 6
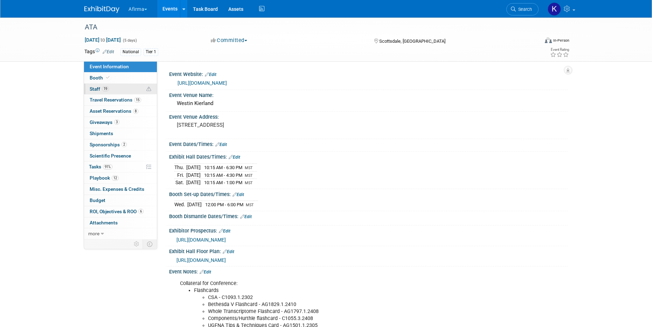
click at [103, 90] on span "19" at bounding box center [105, 88] width 7 height 5
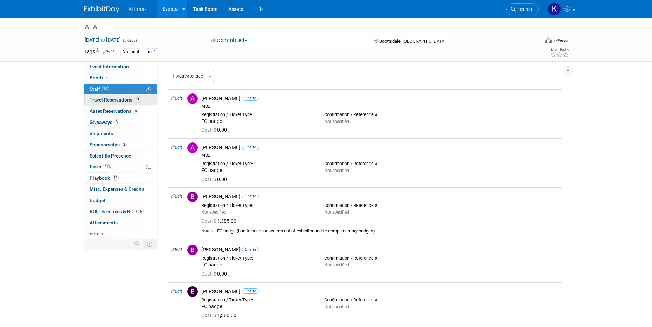
click at [105, 105] on link "15 Travel Reservations 15" at bounding box center [120, 99] width 73 height 11
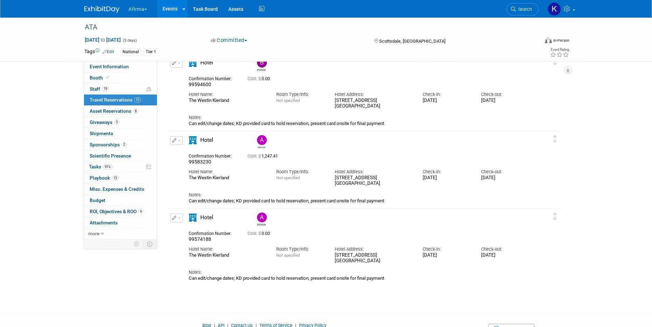
scroll to position [981, 0]
